Goal: Information Seeking & Learning: Learn about a topic

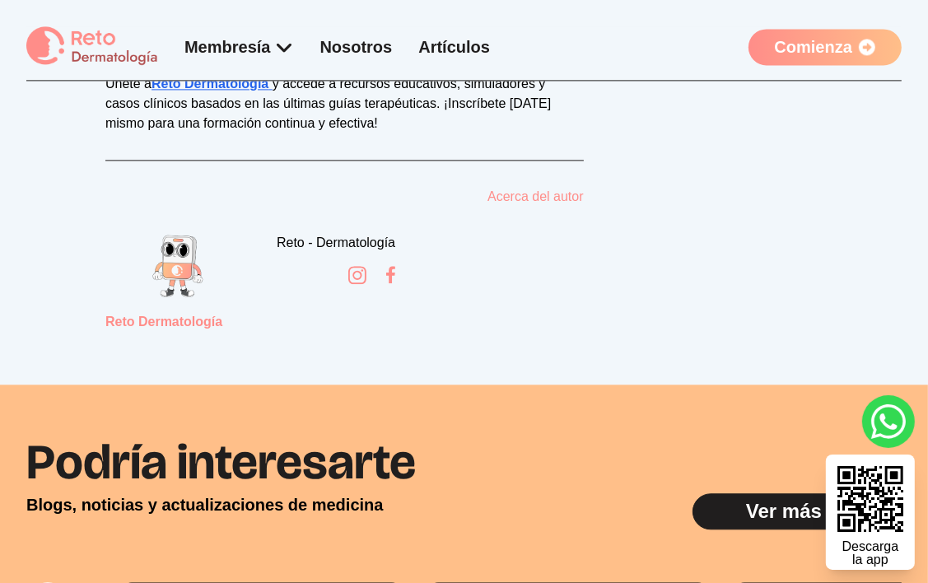
scroll to position [2470, 0]
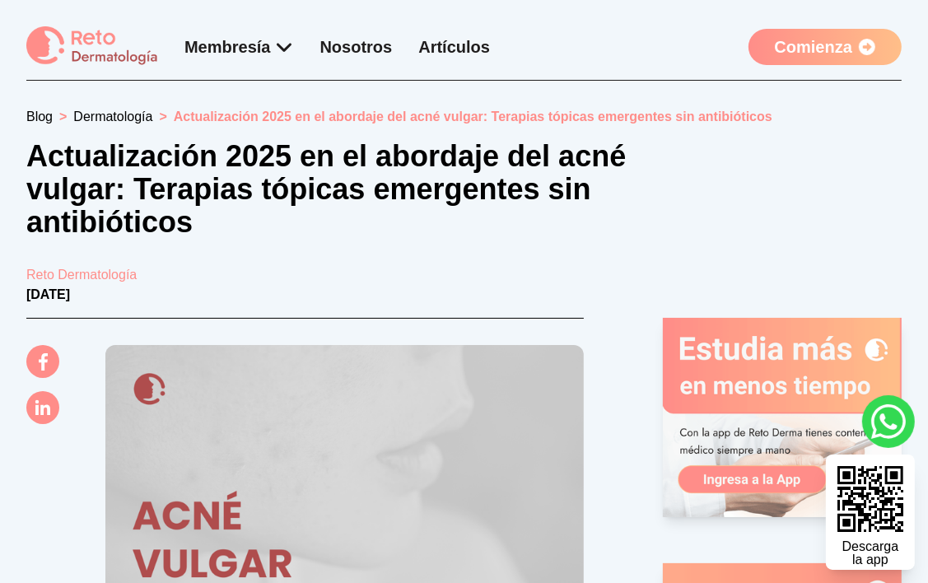
click at [116, 275] on p "Reto Dermatología" at bounding box center [463, 275] width 875 height 20
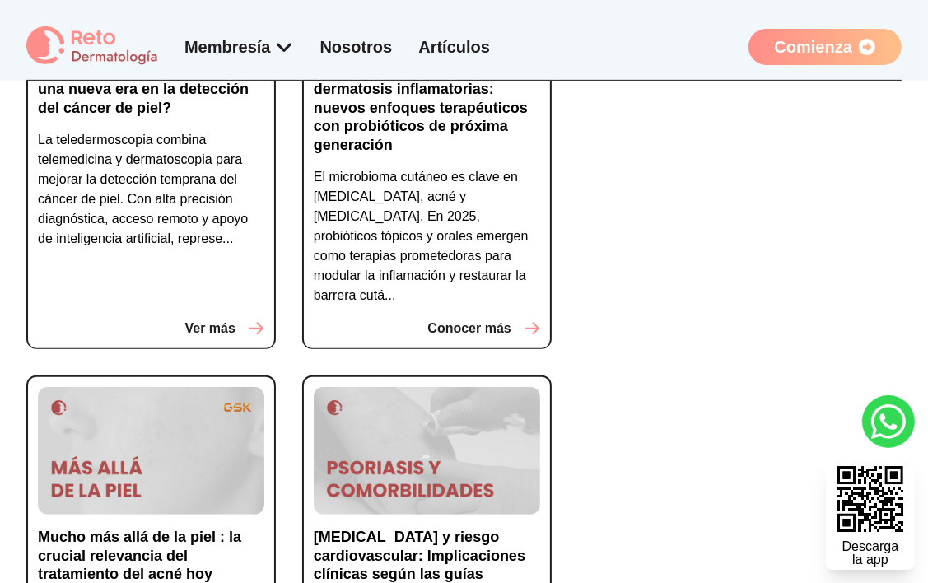
drag, startPoint x: 688, startPoint y: 316, endPoint x: 675, endPoint y: 307, distance: 16.0
